Goal: Task Accomplishment & Management: Use online tool/utility

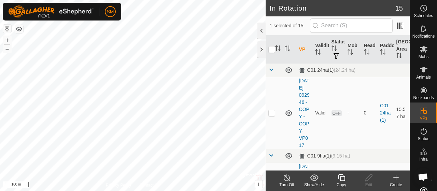
checkbox input "false"
checkbox input "true"
click at [365, 181] on icon at bounding box center [368, 177] width 9 height 8
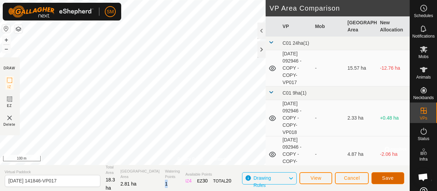
click at [394, 176] on button "Save" at bounding box center [387, 178] width 33 height 12
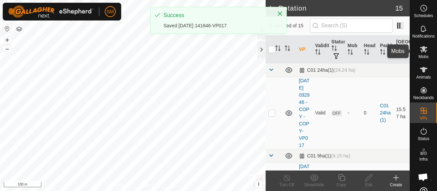
click at [422, 52] on icon at bounding box center [424, 49] width 8 height 6
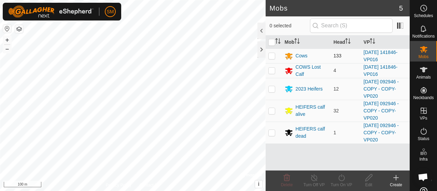
click at [271, 52] on td at bounding box center [273, 55] width 16 height 15
checkbox input "true"
click at [272, 68] on p-checkbox at bounding box center [271, 70] width 7 height 5
checkbox input "true"
click at [338, 185] on div "Turn On VP" at bounding box center [341, 185] width 27 height 6
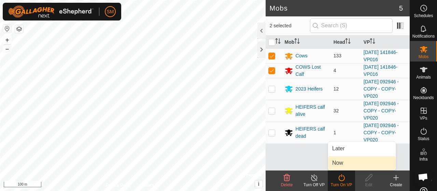
click at [341, 163] on span "Now" at bounding box center [337, 163] width 11 height 8
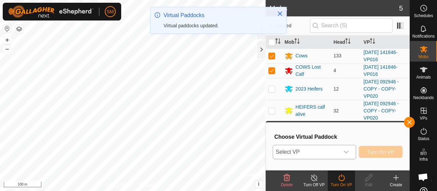
click at [334, 152] on span "Select VP" at bounding box center [306, 152] width 66 height 14
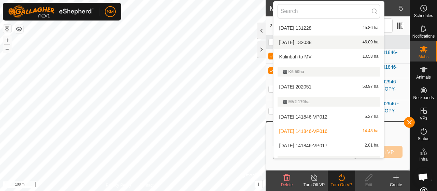
scroll to position [219, 0]
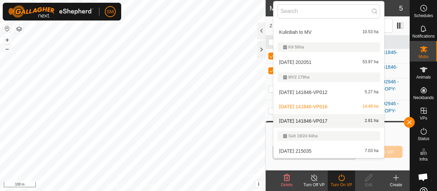
click at [305, 118] on span "[DATE] 141846-VP017" at bounding box center [303, 120] width 48 height 5
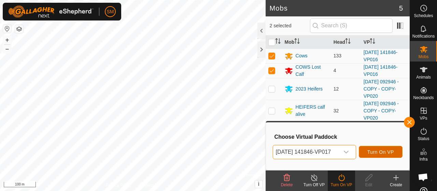
click at [384, 154] on span "Turn On VP" at bounding box center [380, 151] width 27 height 5
